Goal: Check status: Check status

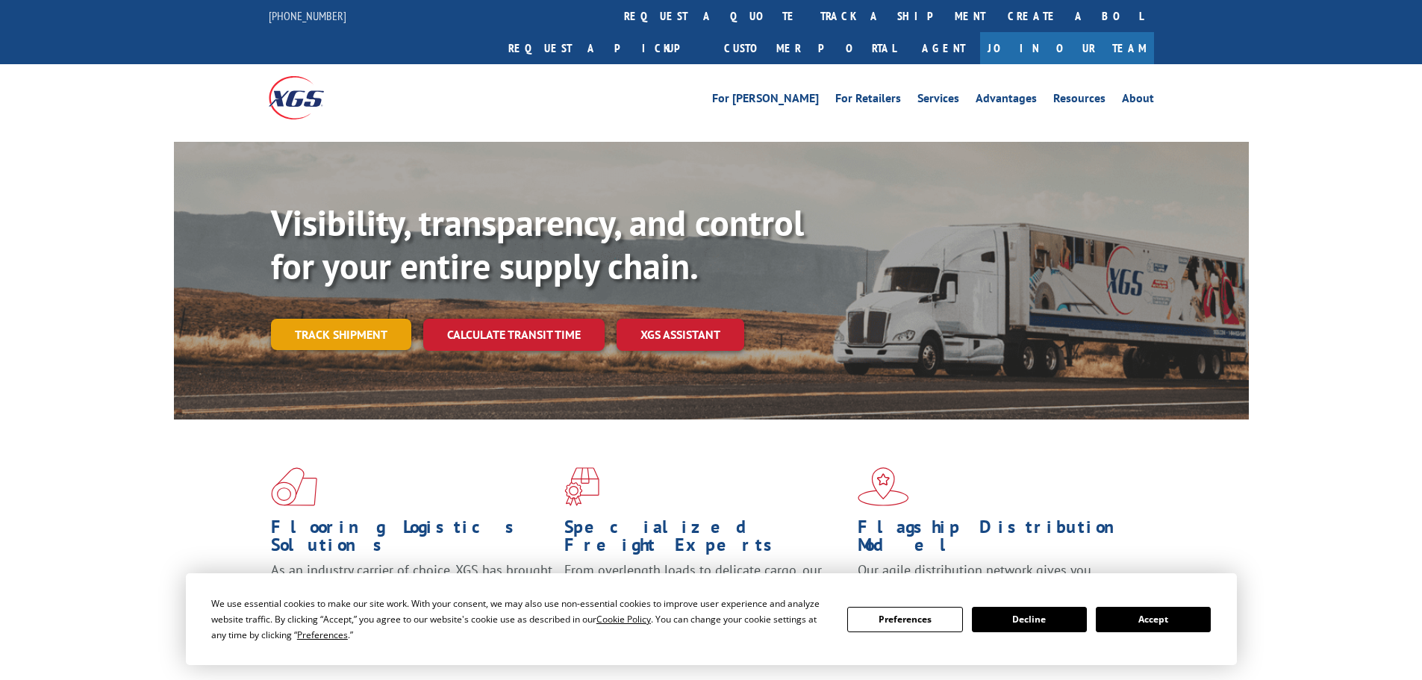
click at [341, 319] on link "Track shipment" at bounding box center [341, 334] width 140 height 31
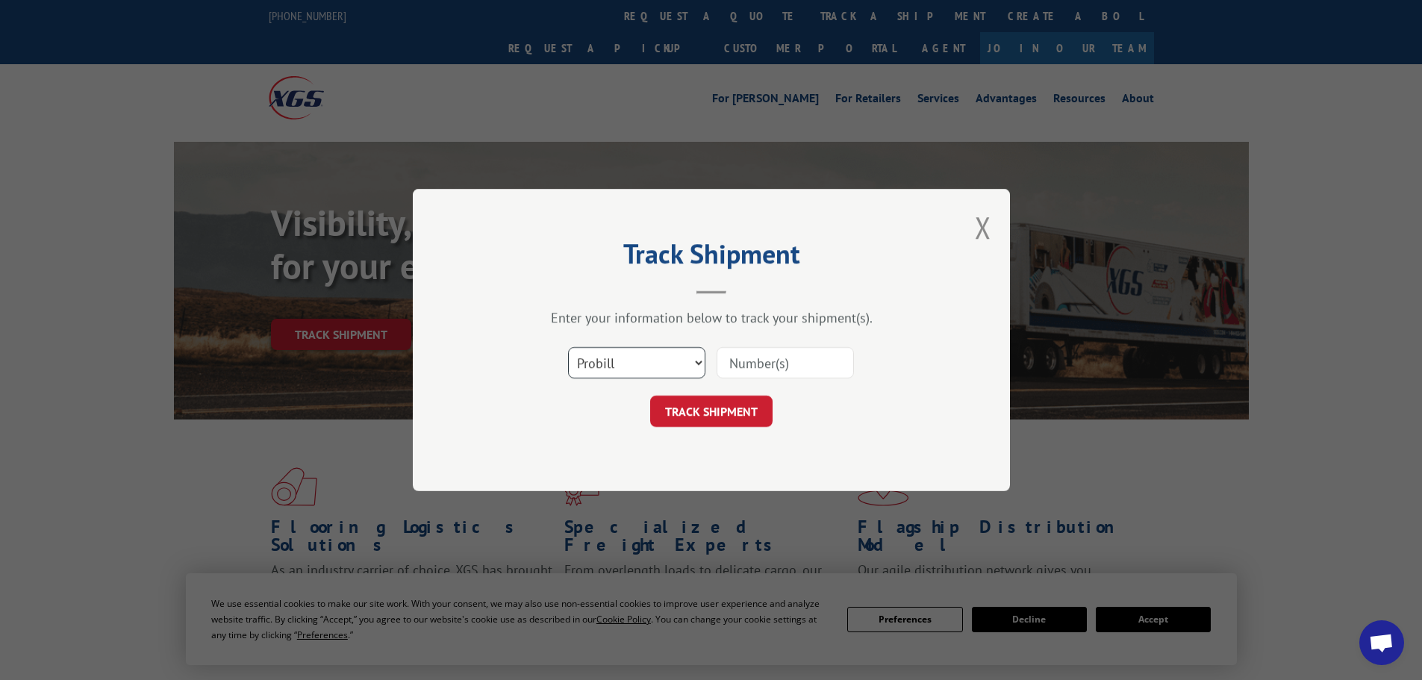
click at [682, 361] on select "Select category... Probill BOL PO" at bounding box center [636, 362] width 137 height 31
select select "po"
click at [568, 347] on select "Select category... Probill BOL PO" at bounding box center [636, 362] width 137 height 31
click at [768, 369] on input at bounding box center [785, 362] width 137 height 31
paste input "296927719"
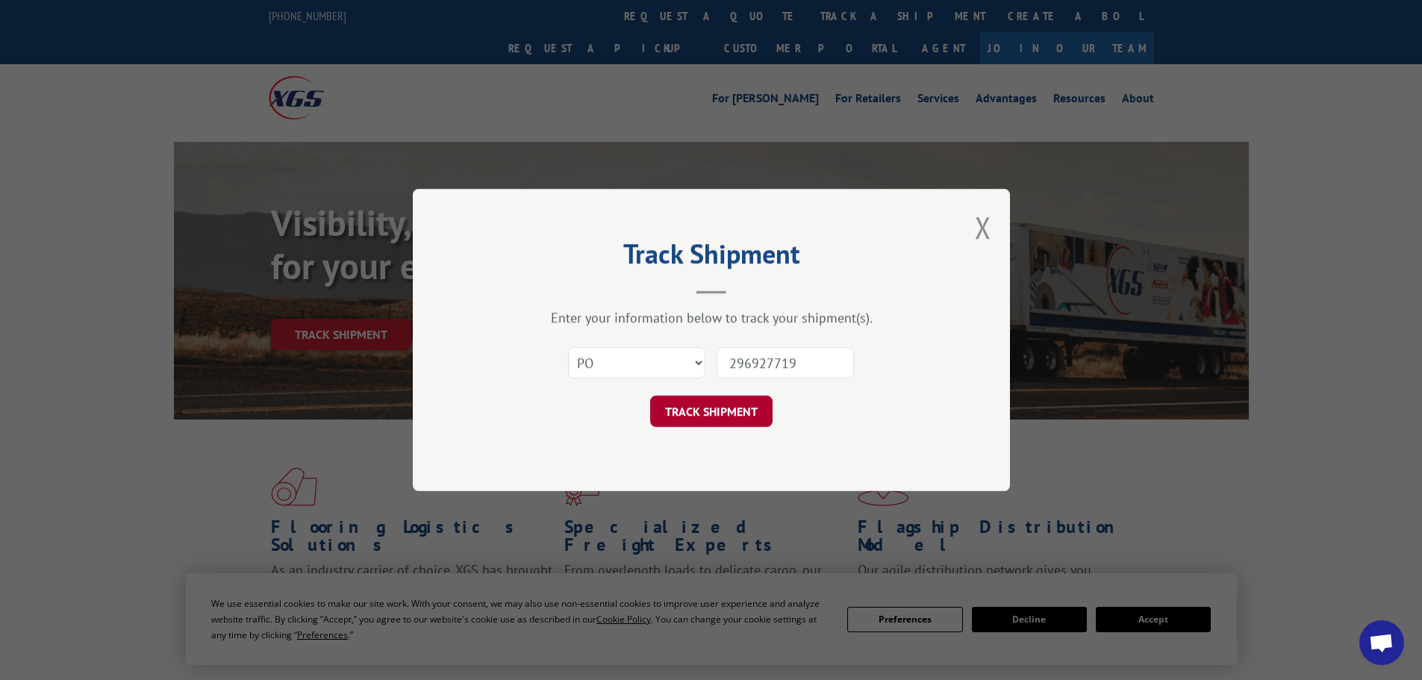
type input "296927719"
click at [721, 418] on button "TRACK SHIPMENT" at bounding box center [711, 411] width 122 height 31
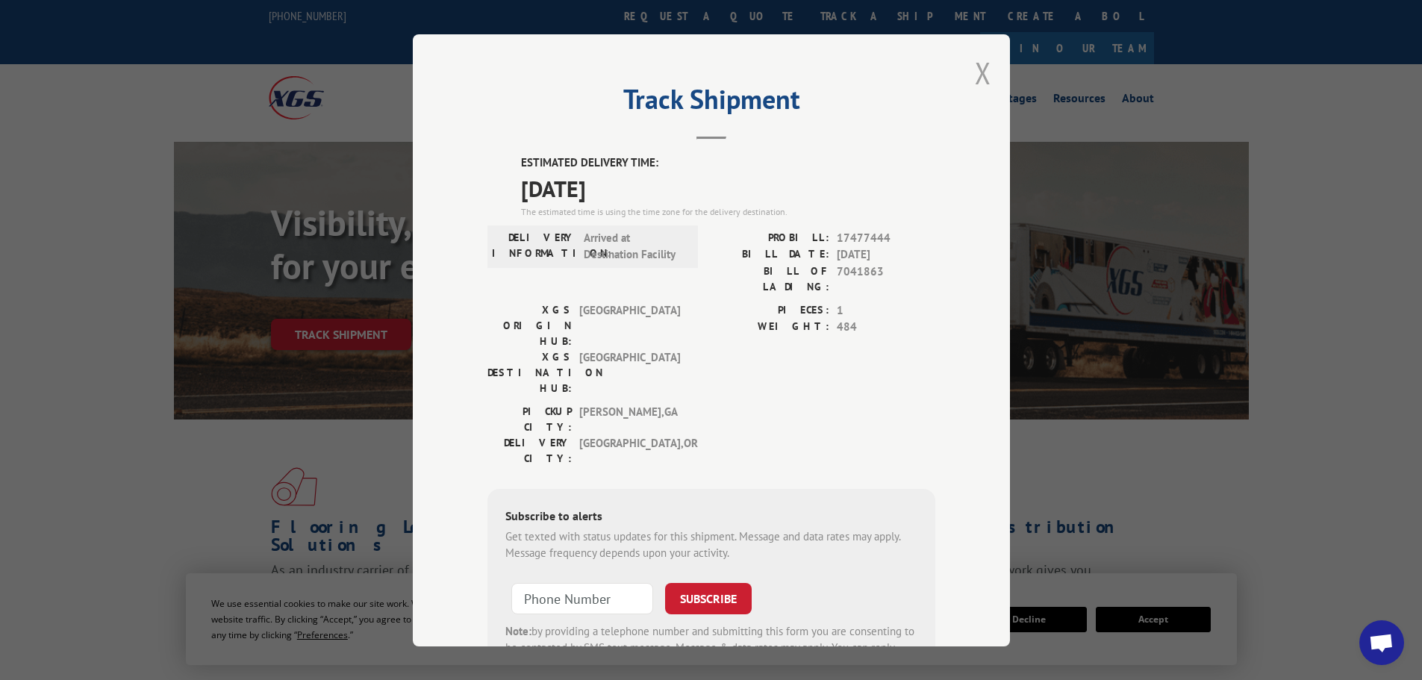
click at [975, 76] on button "Close modal" at bounding box center [983, 73] width 16 height 40
